Goal: Communication & Community: Answer question/provide support

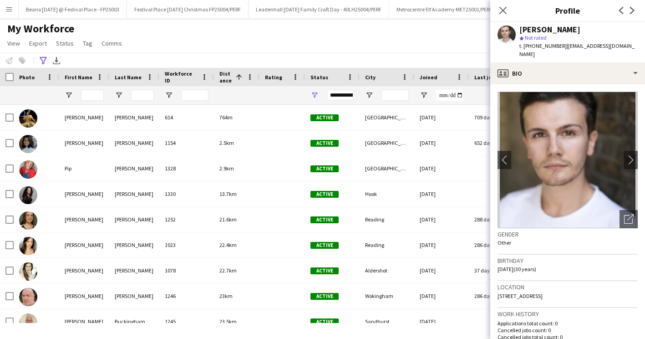
click at [6, 8] on app-icon "Menu" at bounding box center [8, 8] width 7 height 7
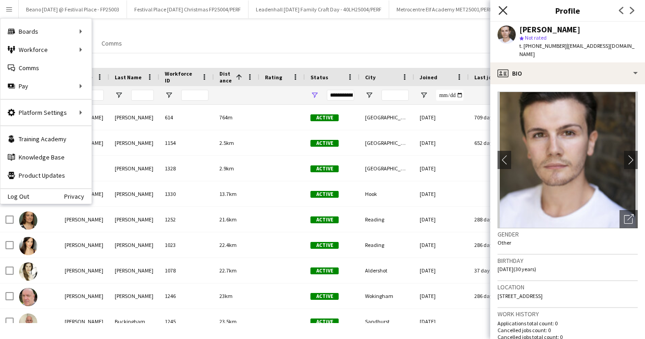
click at [506, 6] on icon "Close pop-in" at bounding box center [502, 10] width 9 height 9
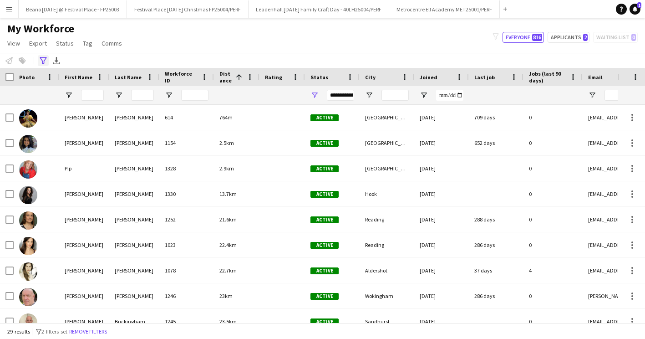
click at [41, 61] on icon "Advanced filters" at bounding box center [43, 60] width 7 height 7
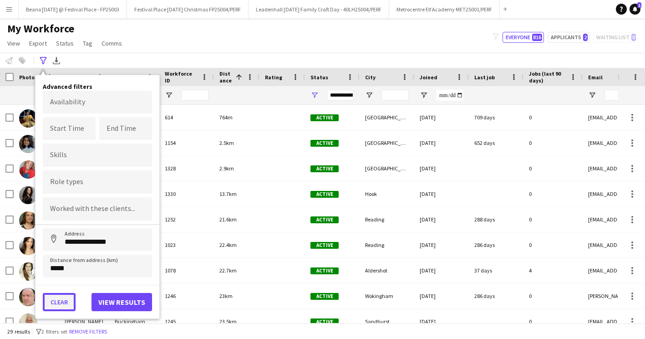
click at [64, 295] on button "Clear" at bounding box center [59, 302] width 33 height 18
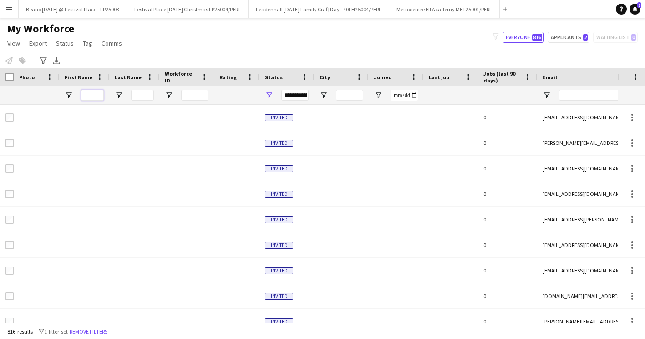
click at [94, 95] on input "First Name Filter Input" at bounding box center [92, 95] width 23 height 11
type input "******"
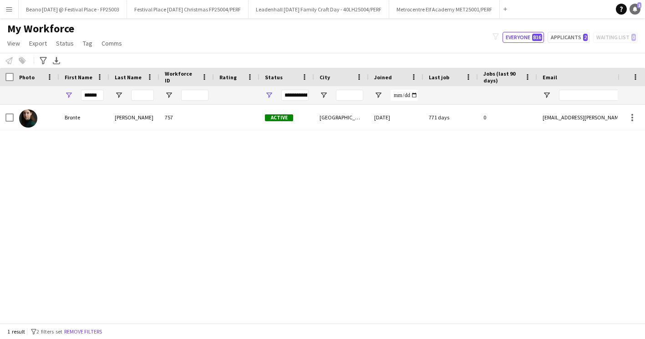
click at [604, 10] on icon at bounding box center [634, 8] width 5 height 5
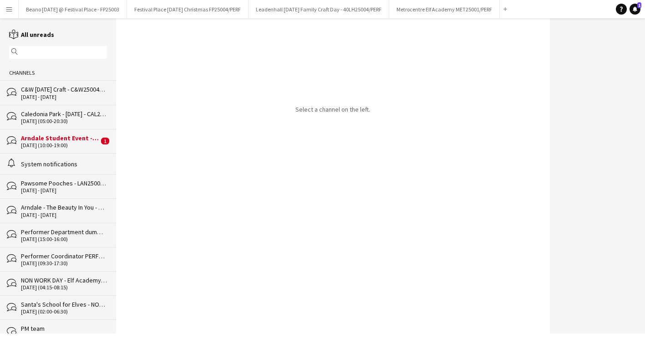
click at [56, 132] on div "bubbles Arndale Student Event - MAN25007/PERF [DATE] (10:00-19:00) 1" at bounding box center [58, 141] width 116 height 24
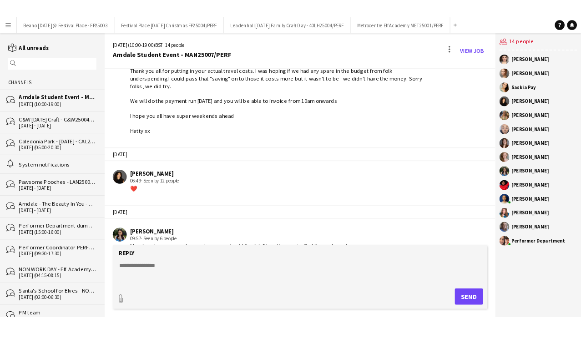
scroll to position [1815, 0]
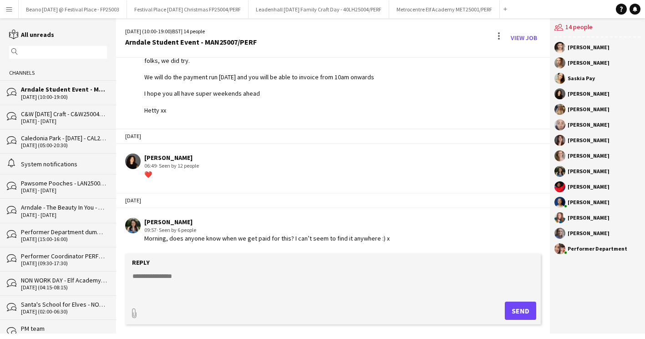
click at [7, 9] on app-icon "Menu" at bounding box center [8, 8] width 7 height 7
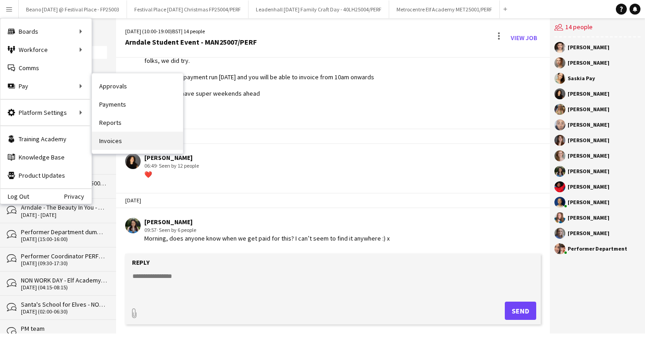
click at [116, 142] on link "Invoices" at bounding box center [137, 140] width 91 height 18
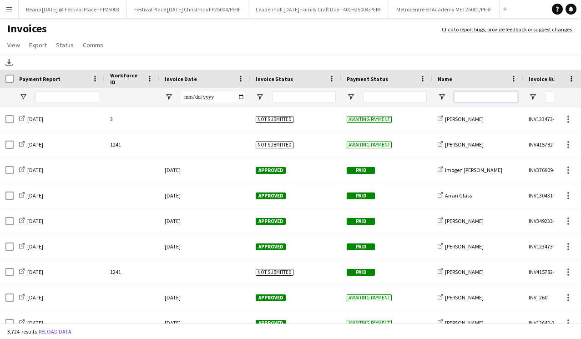
click at [478, 101] on input "Name Filter Input" at bounding box center [486, 96] width 64 height 11
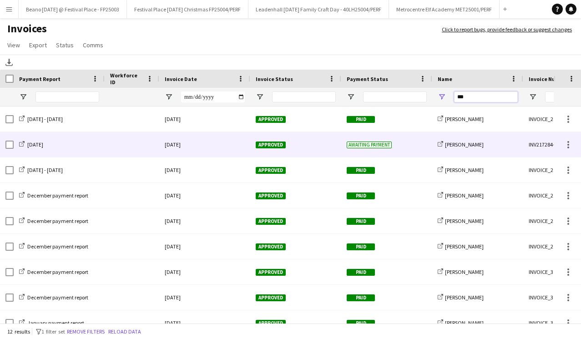
type input "***"
click at [547, 144] on div "INV217284-40424" at bounding box center [568, 144] width 91 height 25
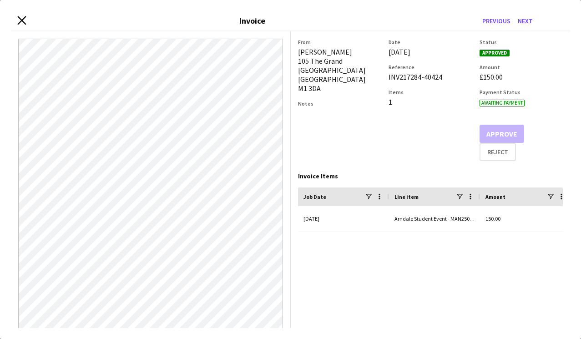
click at [19, 19] on icon "Close invoice dialog" at bounding box center [21, 20] width 9 height 9
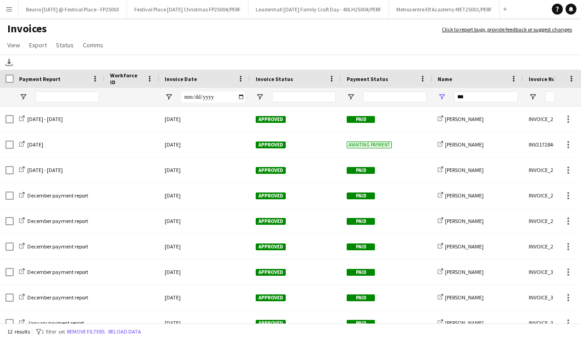
click at [7, 14] on button "Menu" at bounding box center [9, 9] width 18 height 18
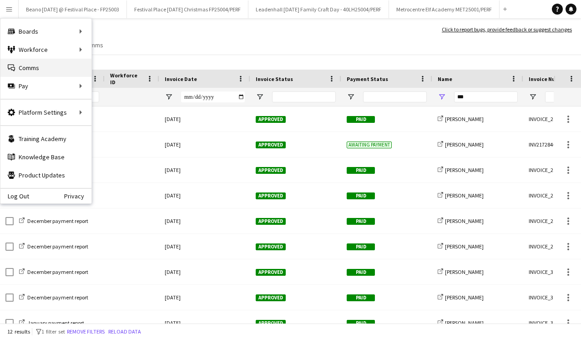
click at [40, 71] on link "Comms Comms" at bounding box center [45, 68] width 91 height 18
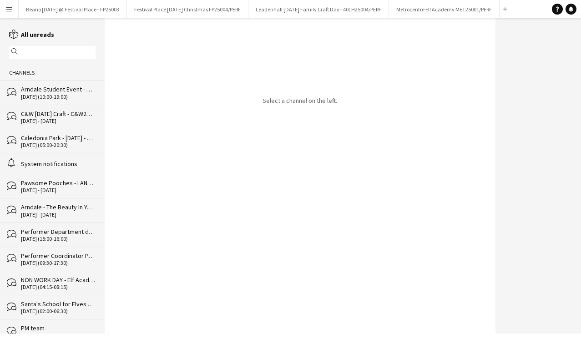
click at [51, 95] on div "[DATE] (10:00-19:00)" at bounding box center [58, 97] width 75 height 6
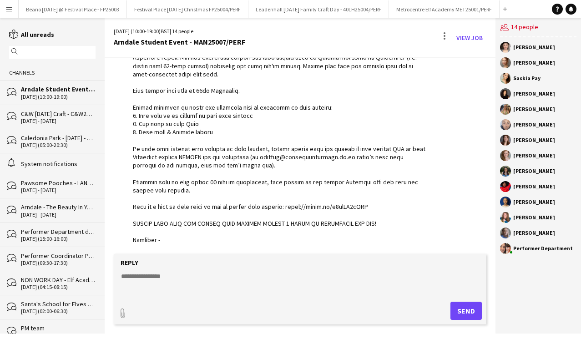
scroll to position [195, 0]
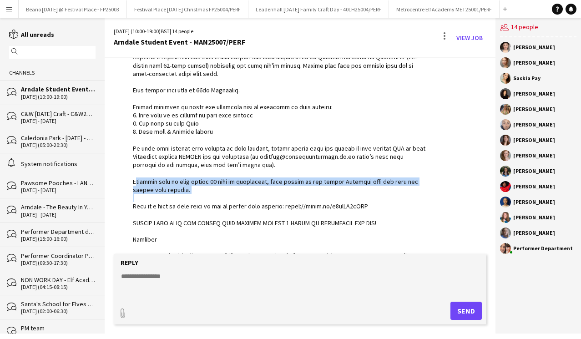
drag, startPoint x: 126, startPoint y: 179, endPoint x: 199, endPoint y: 194, distance: 73.9
click at [199, 194] on div "Performer Department 16:47 · Seen by 13 people" at bounding box center [270, 161] width 313 height 530
copy div "Invoices will be paid [DATE] of submission, most likely on the second [DATE] fr…"
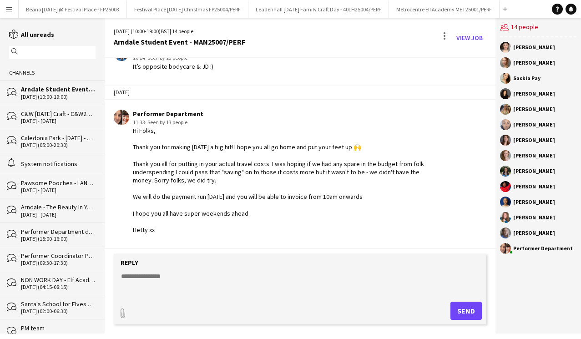
scroll to position [1848, 0]
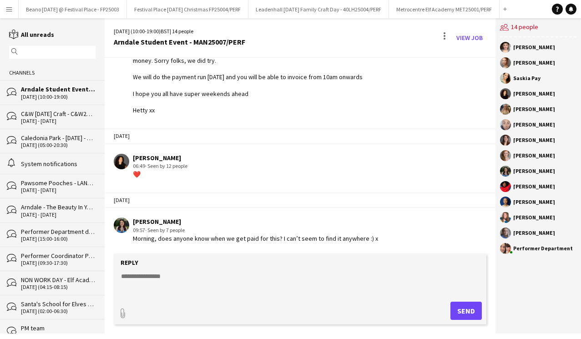
click at [175, 285] on textarea at bounding box center [302, 284] width 364 height 24
paste textarea "**********"
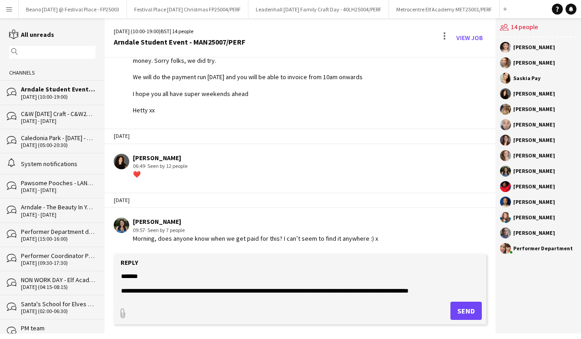
click at [458, 289] on textarea "**********" at bounding box center [302, 284] width 364 height 24
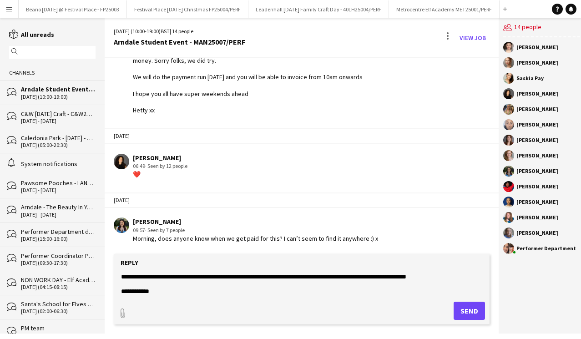
scroll to position [29, 0]
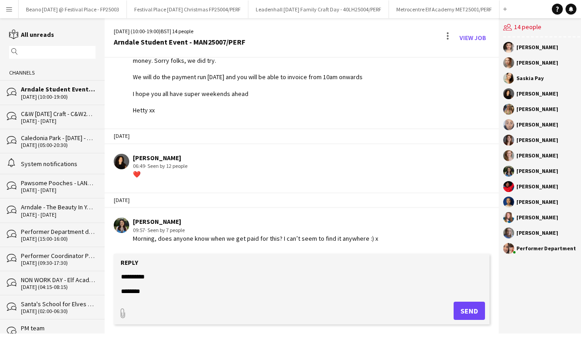
click at [123, 289] on textarea "**********" at bounding box center [302, 284] width 364 height 24
type textarea "**********"
click at [460, 307] on button "Send" at bounding box center [469, 311] width 31 height 18
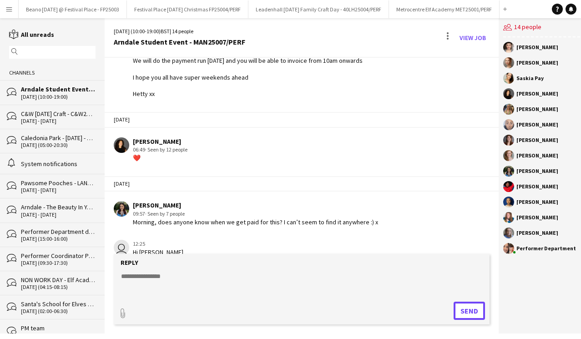
scroll to position [1936, 0]
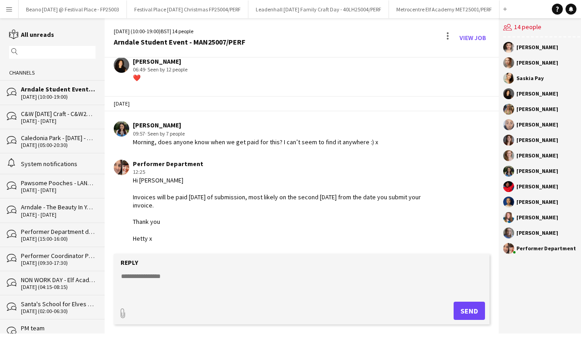
click at [9, 6] on app-icon "Menu" at bounding box center [8, 8] width 7 height 7
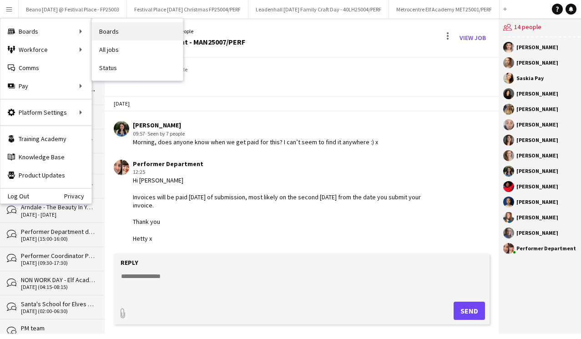
click at [103, 31] on link "Boards" at bounding box center [137, 31] width 91 height 18
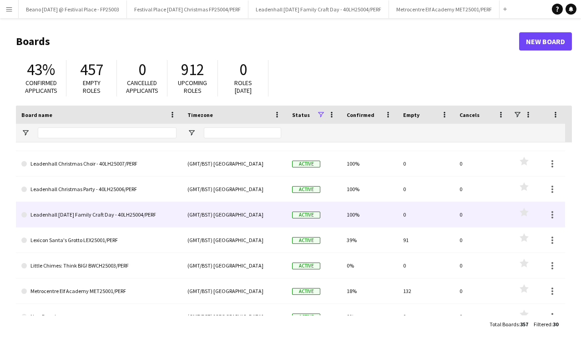
scroll to position [483, 0]
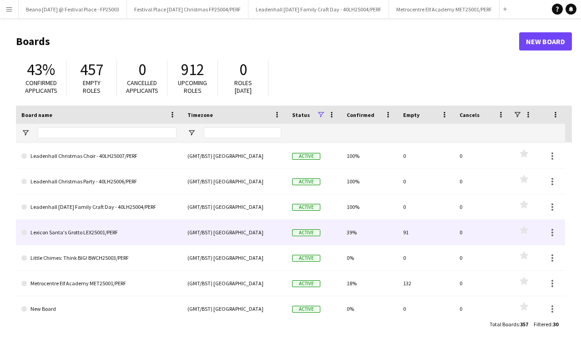
click at [98, 228] on link "Lexicon Santa's Grotto LEX25001/PERF" at bounding box center [98, 232] width 155 height 25
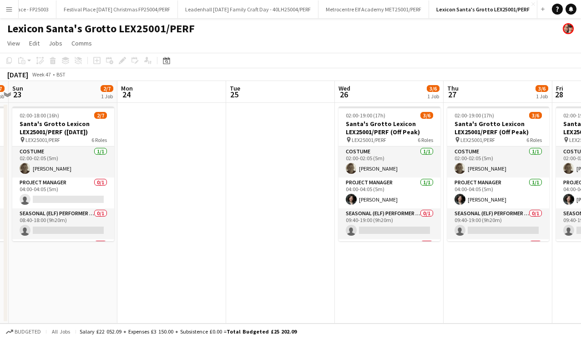
scroll to position [0, 230]
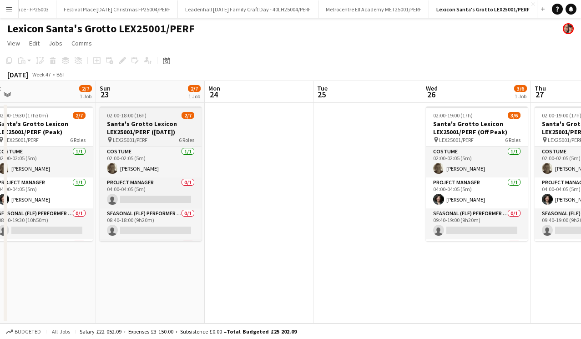
click at [138, 125] on h3 "Santa's Grotto Lexicon LEX25001/PERF ([DATE])" at bounding box center [151, 128] width 102 height 16
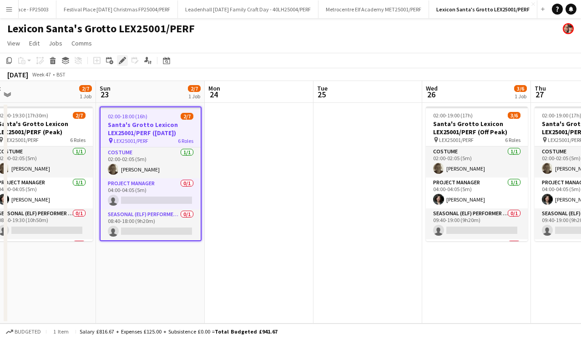
click at [124, 59] on icon "Edit" at bounding box center [122, 60] width 7 height 7
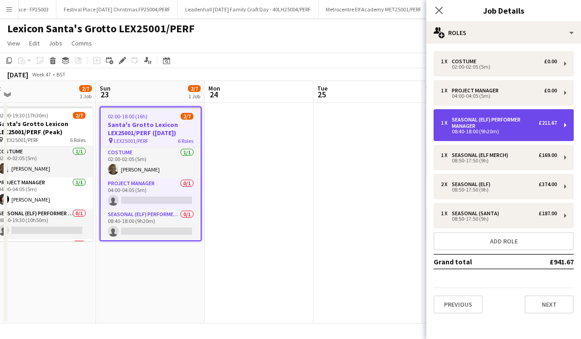
click at [487, 122] on div "Seasonal (Elf) Performer Manager" at bounding box center [495, 122] width 87 height 13
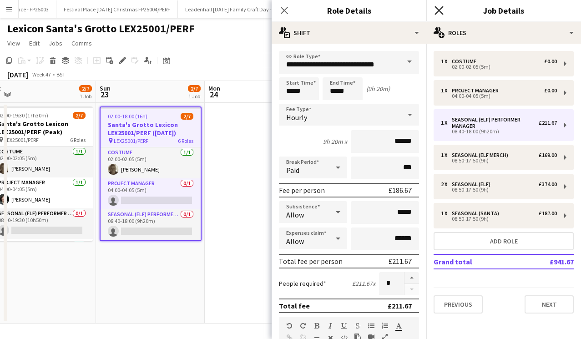
click at [441, 8] on icon at bounding box center [439, 10] width 9 height 9
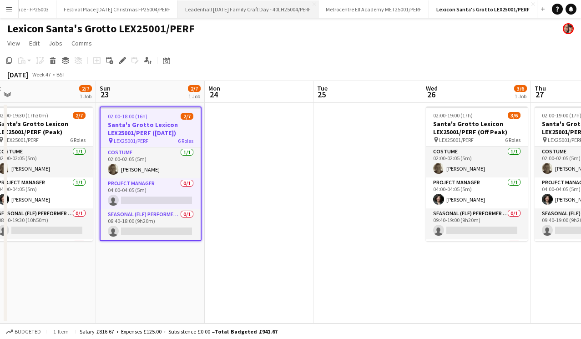
scroll to position [0, 0]
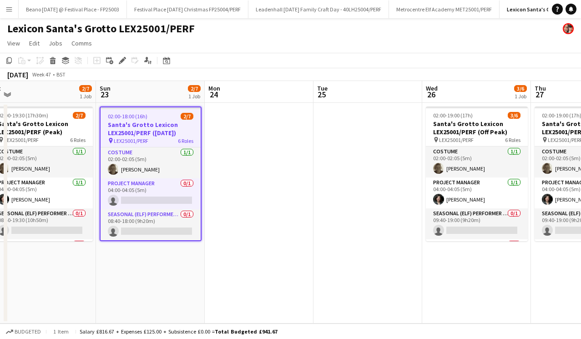
click at [5, 11] on button "Menu" at bounding box center [9, 9] width 18 height 18
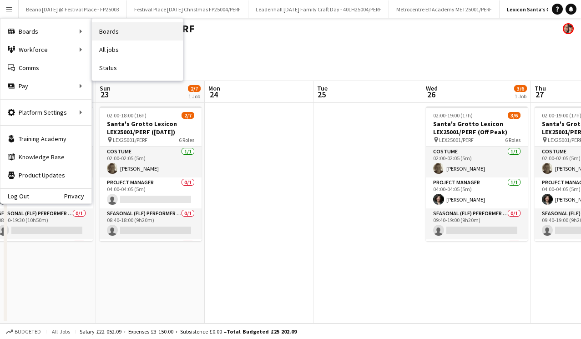
click at [126, 31] on link "Boards" at bounding box center [137, 31] width 91 height 18
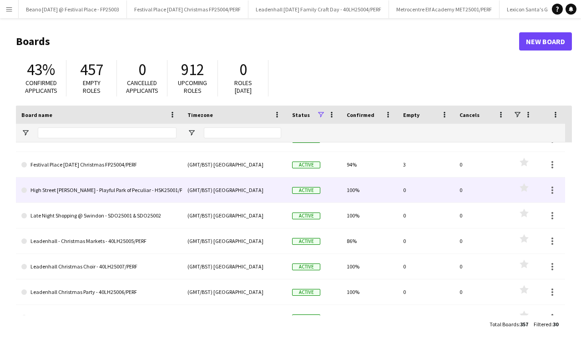
click at [142, 194] on link "High Street [PERSON_NAME] - Playful Park of Peculiar - HSK25001/PERF" at bounding box center [98, 189] width 155 height 25
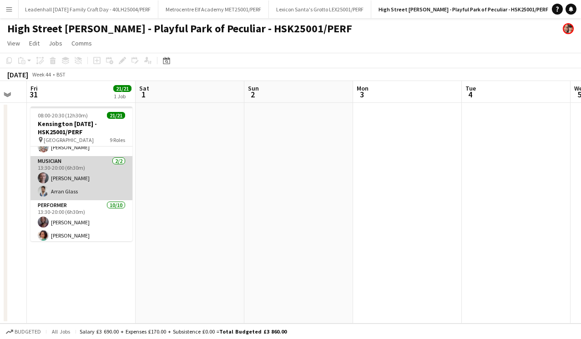
click at [88, 189] on app-card-role "Musician [DATE] 13:30-20:00 (6h30m) [PERSON_NAME] [PERSON_NAME]" at bounding box center [81, 178] width 102 height 44
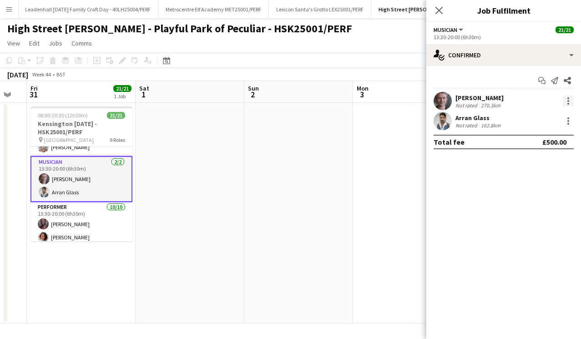
click at [569, 100] on div at bounding box center [568, 101] width 11 height 11
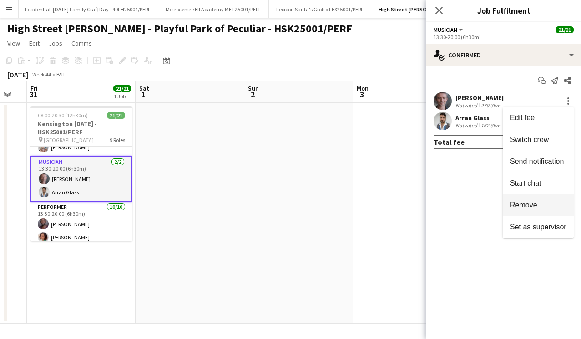
click at [522, 206] on span "Remove" at bounding box center [523, 205] width 27 height 8
